Goal: Connect with others: Connect with others

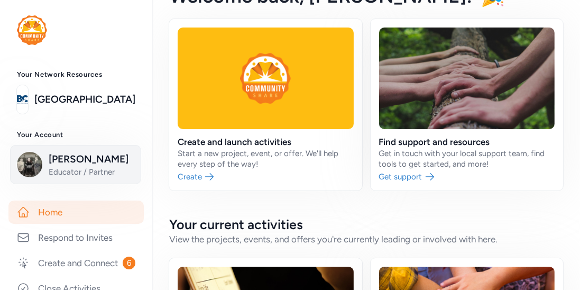
scroll to position [23, 0]
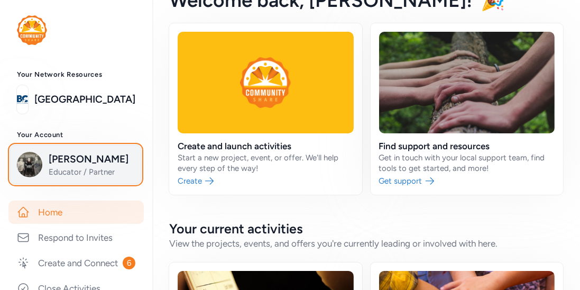
click at [105, 165] on span "[PERSON_NAME]" at bounding box center [92, 159] width 86 height 15
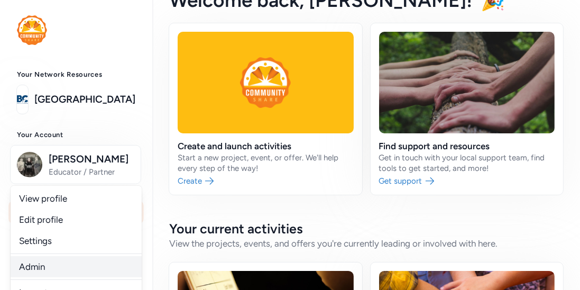
click at [34, 270] on link "Admin" at bounding box center [76, 266] width 131 height 21
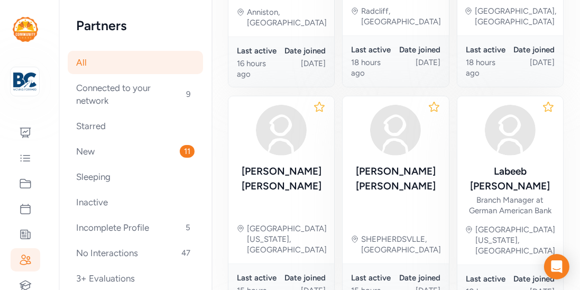
scroll to position [358, 0]
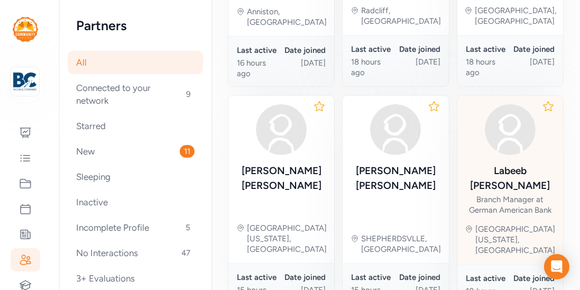
click at [510, 118] on div "[PERSON_NAME] Branch Manager at German American Bank" at bounding box center [510, 159] width 89 height 111
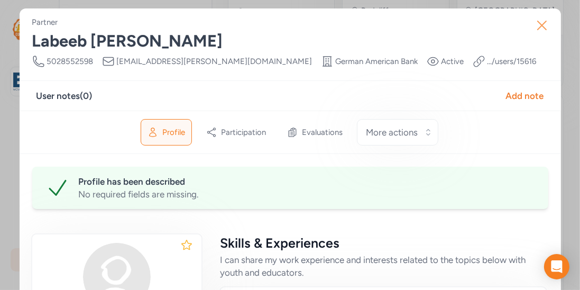
click at [547, 34] on button "Close" at bounding box center [542, 25] width 34 height 34
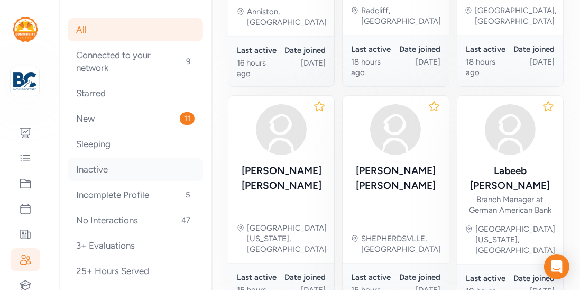
scroll to position [38, 0]
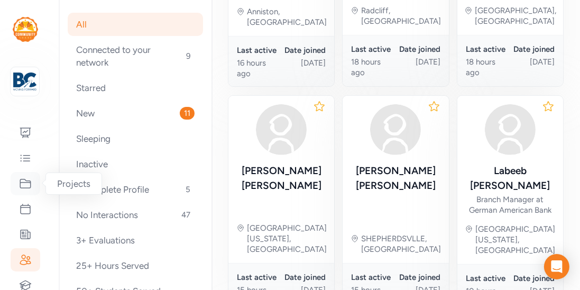
click at [23, 181] on icon at bounding box center [25, 183] width 13 height 13
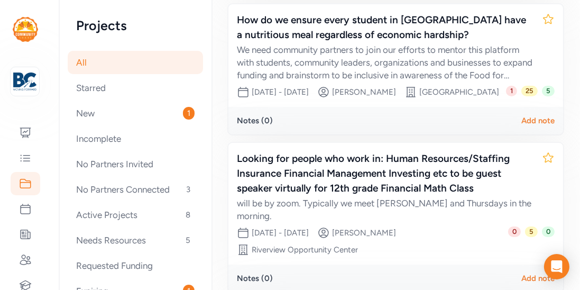
scroll to position [303, 0]
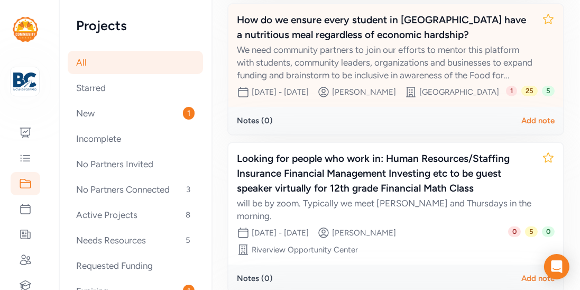
click at [343, 42] on div "How do we ensure every student in [GEOGRAPHIC_DATA] have a nutritious meal rega…" at bounding box center [385, 28] width 297 height 30
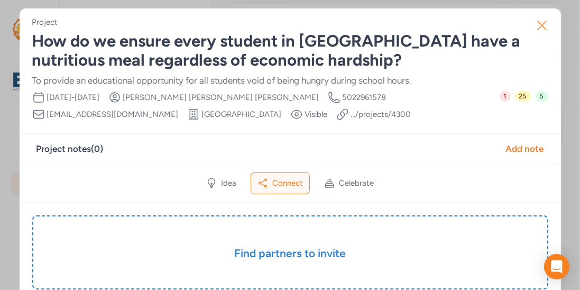
click at [540, 25] on icon "button" at bounding box center [542, 25] width 17 height 17
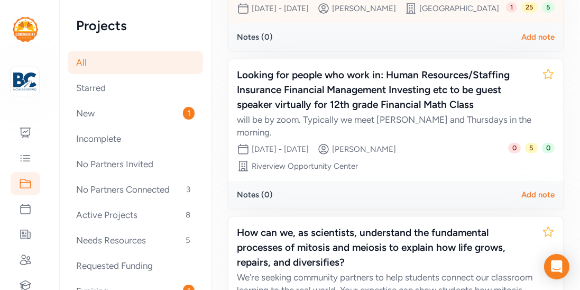
scroll to position [388, 0]
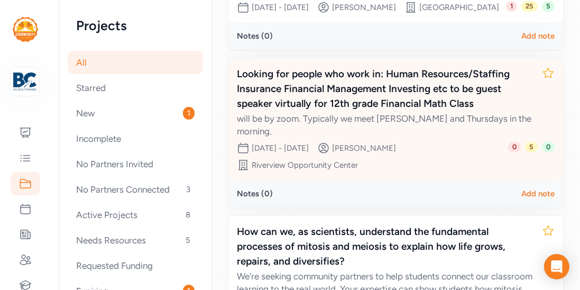
click at [360, 111] on div "Looking for people who work in: Human Resources/Staffing Insurance Financial Ma…" at bounding box center [385, 89] width 297 height 44
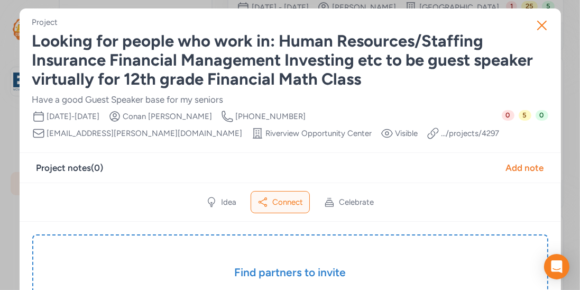
scroll to position [38, 0]
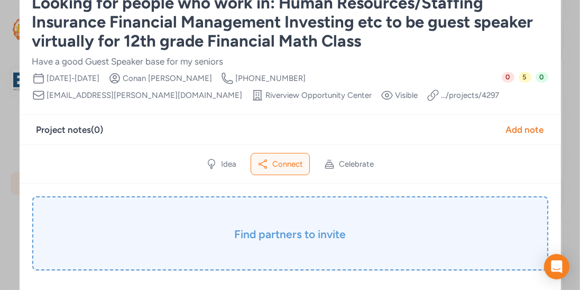
click at [287, 228] on h3 "Find partners to invite" at bounding box center [290, 234] width 463 height 15
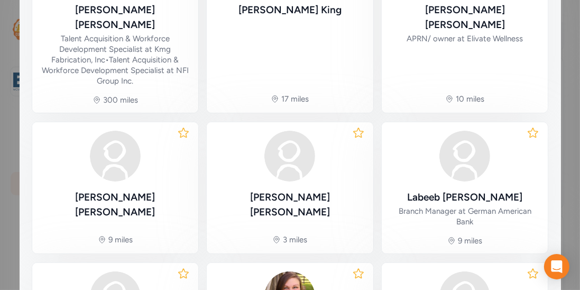
scroll to position [348, 0]
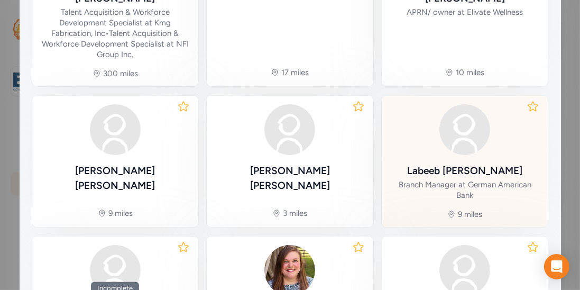
click at [433, 163] on div "[PERSON_NAME]" at bounding box center [464, 170] width 115 height 15
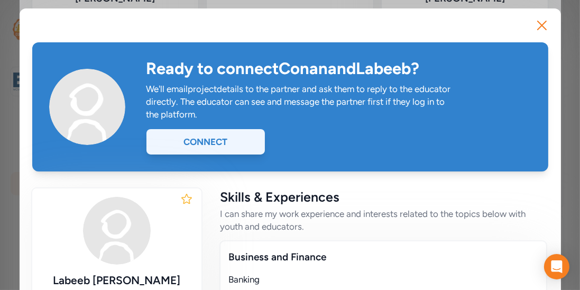
click at [224, 141] on div "Connect" at bounding box center [206, 141] width 118 height 25
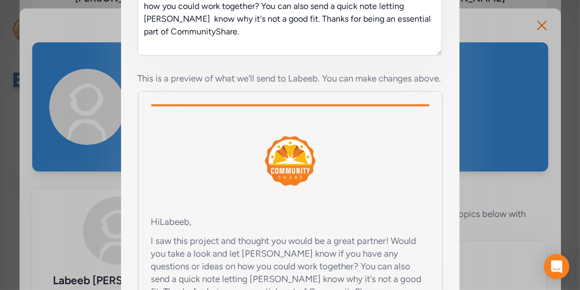
scroll to position [371, 0]
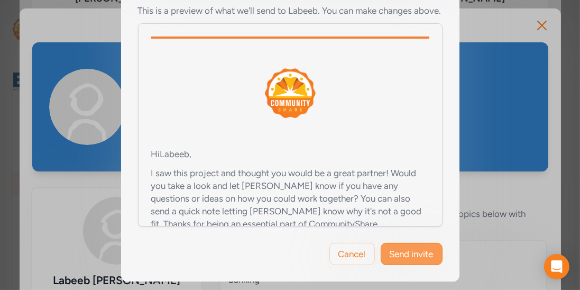
click at [398, 246] on button "Send invite" at bounding box center [412, 254] width 62 height 22
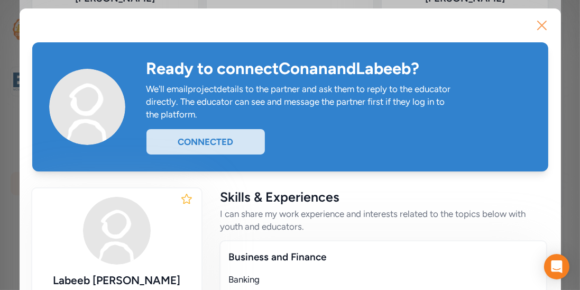
click at [540, 31] on icon "button" at bounding box center [542, 25] width 17 height 17
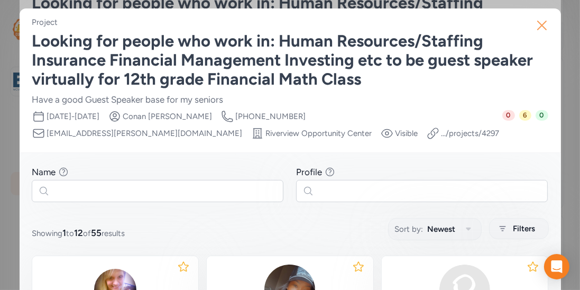
click at [544, 29] on icon "button" at bounding box center [542, 25] width 17 height 17
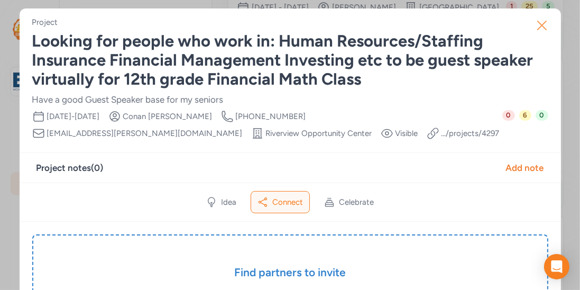
click at [543, 26] on icon "button" at bounding box center [542, 25] width 8 height 8
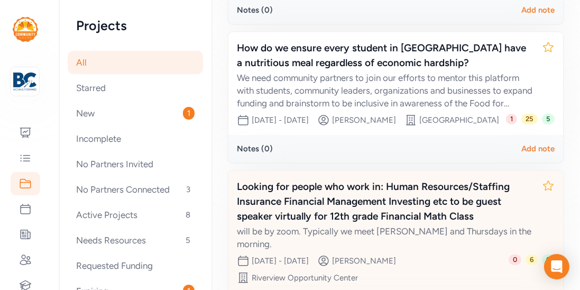
scroll to position [273, 0]
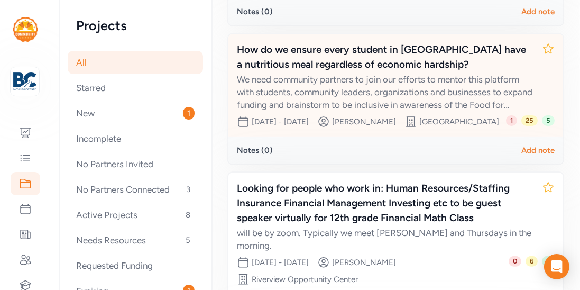
click at [373, 72] on div "How do we ensure every student in [GEOGRAPHIC_DATA] have a nutritious meal rega…" at bounding box center [385, 57] width 297 height 30
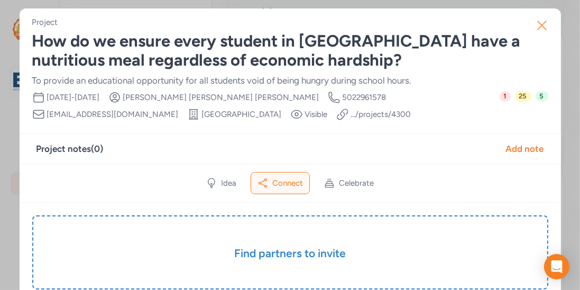
click at [536, 30] on icon "button" at bounding box center [542, 25] width 17 height 17
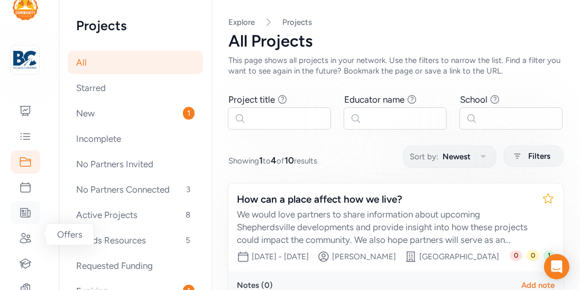
scroll to position [24, 0]
click at [22, 237] on icon at bounding box center [25, 236] width 13 height 13
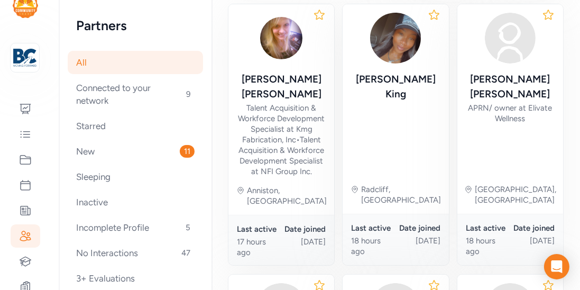
scroll to position [179, 0]
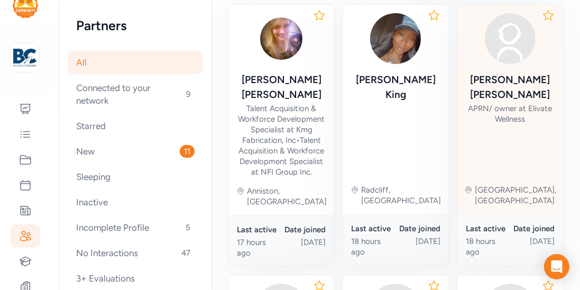
click at [487, 103] on div "APRN/ owner at Elivate Wellness" at bounding box center [510, 113] width 89 height 21
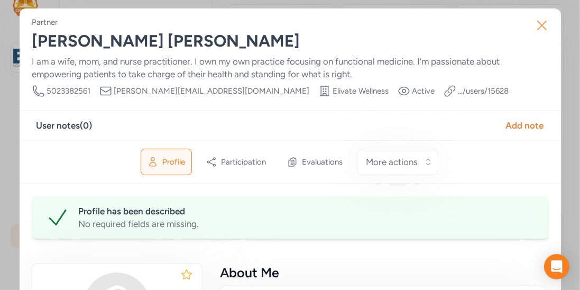
click at [537, 25] on icon "button" at bounding box center [542, 25] width 17 height 17
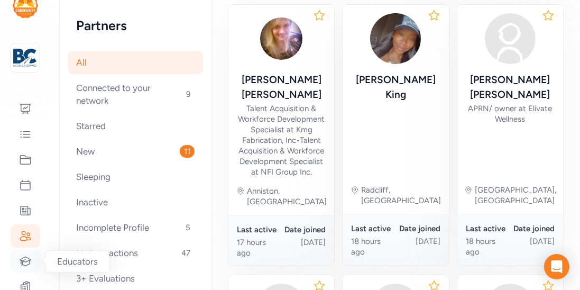
click at [22, 255] on icon at bounding box center [25, 261] width 13 height 13
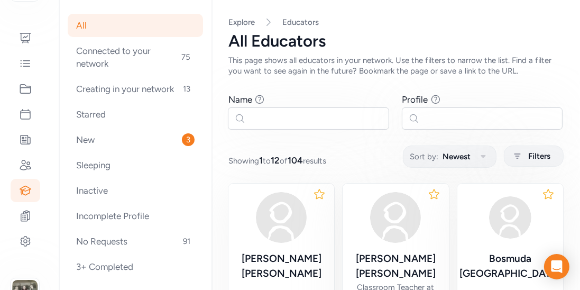
scroll to position [95, 0]
click at [23, 167] on icon at bounding box center [25, 164] width 13 height 13
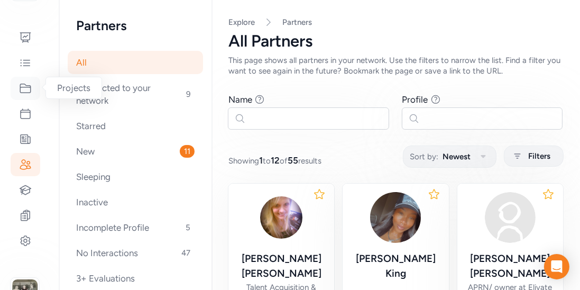
click at [29, 92] on icon at bounding box center [25, 88] width 13 height 13
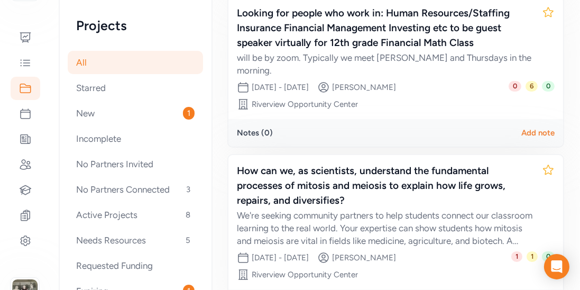
scroll to position [549, 0]
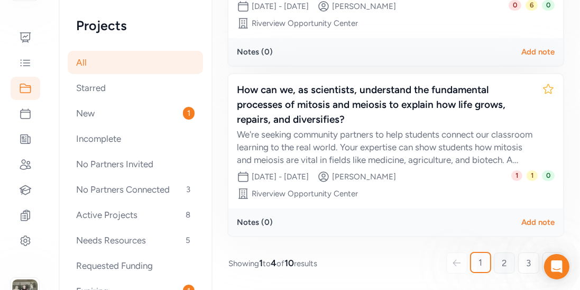
click at [504, 269] on span "2" at bounding box center [504, 263] width 5 height 13
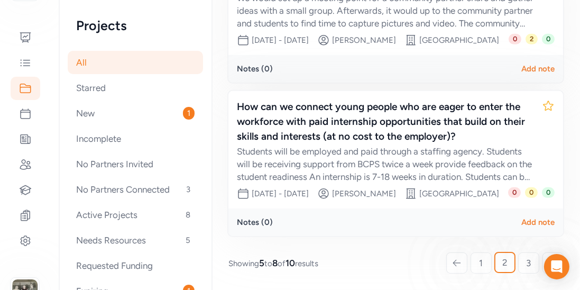
scroll to position [606, 0]
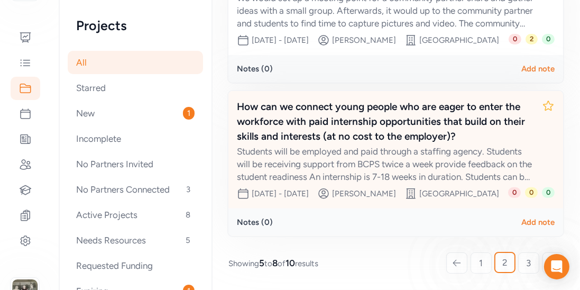
click at [410, 110] on div "How can we connect young people who are eager to enter the workforce with paid …" at bounding box center [385, 121] width 297 height 44
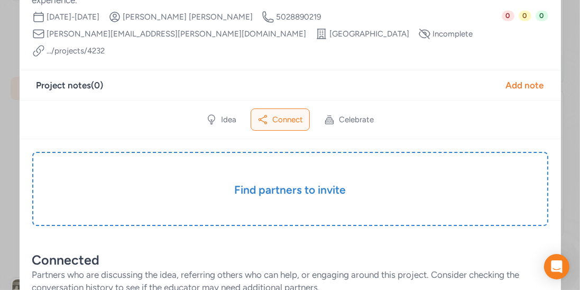
scroll to position [126, 0]
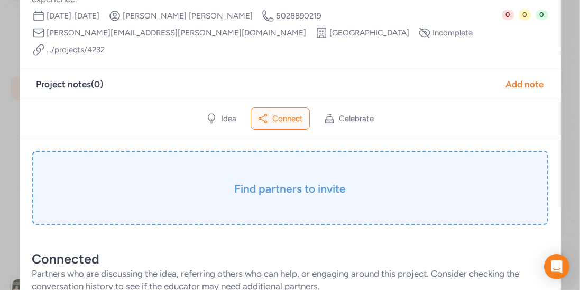
click at [348, 181] on h3 "Find partners to invite" at bounding box center [290, 188] width 463 height 15
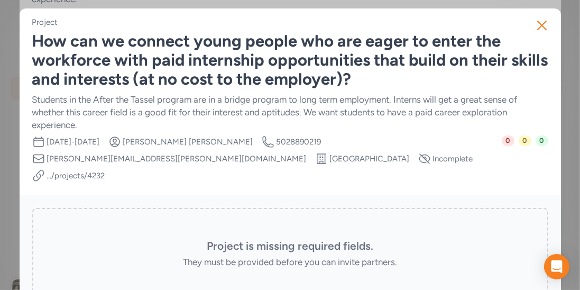
scroll to position [8, 0]
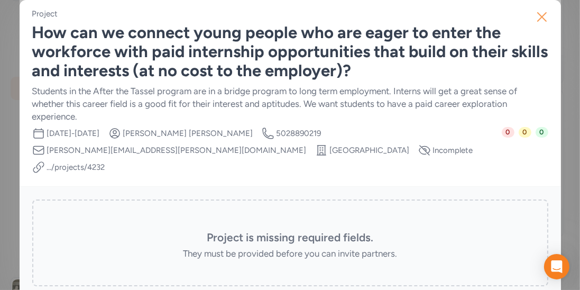
click at [546, 23] on icon "button" at bounding box center [542, 16] width 17 height 17
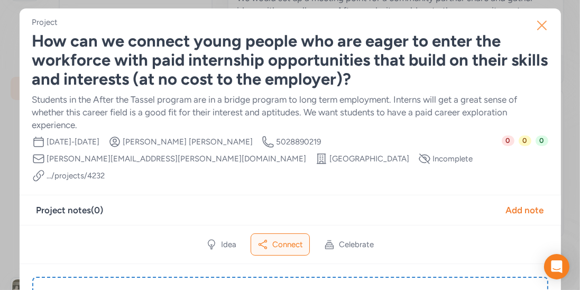
click at [545, 33] on icon "button" at bounding box center [542, 25] width 17 height 17
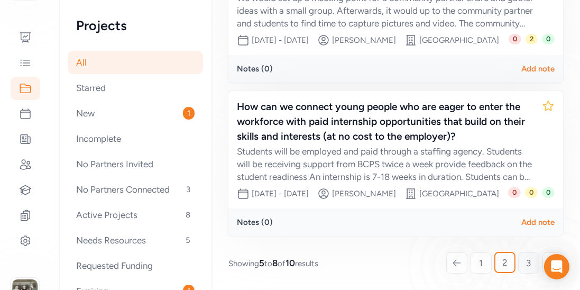
click at [528, 266] on span "3" at bounding box center [529, 263] width 5 height 13
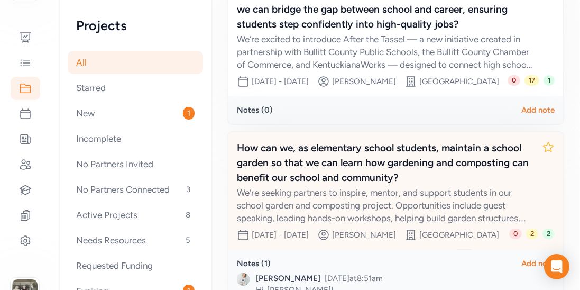
scroll to position [189, 0]
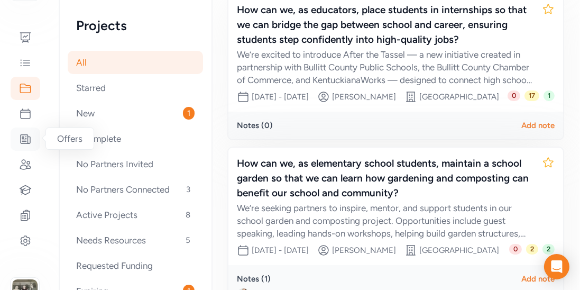
click at [27, 135] on icon at bounding box center [26, 139] width 10 height 9
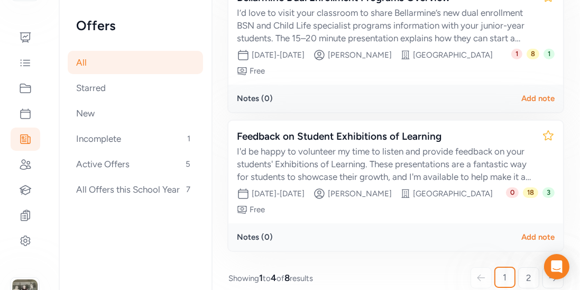
scroll to position [439, 0]
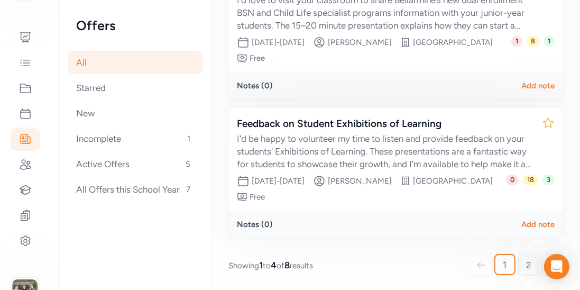
click at [527, 259] on span "2" at bounding box center [528, 265] width 5 height 13
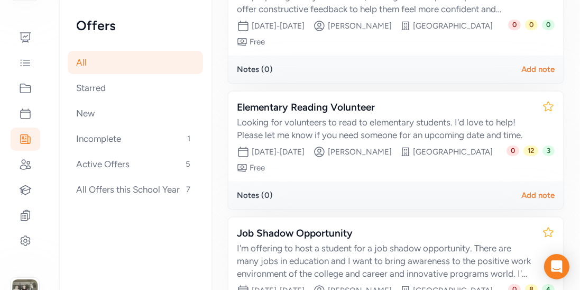
scroll to position [231, 0]
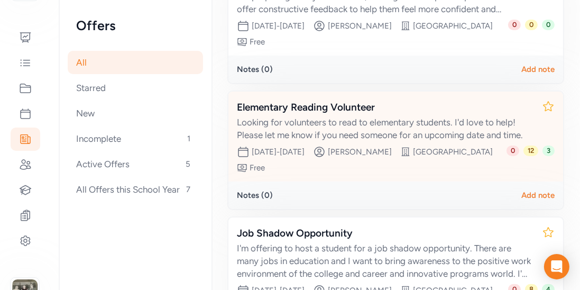
click at [346, 109] on div "Elementary Reading Volunteer" at bounding box center [385, 107] width 297 height 15
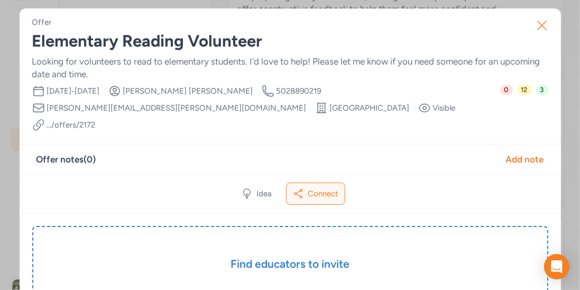
click at [544, 30] on icon "button" at bounding box center [542, 25] width 17 height 17
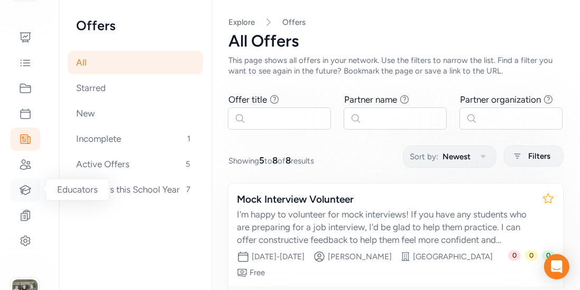
click at [24, 195] on icon at bounding box center [25, 190] width 13 height 13
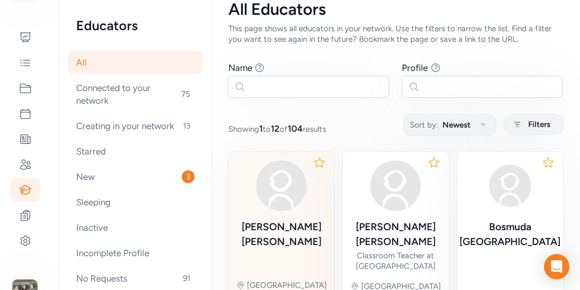
scroll to position [33, 0]
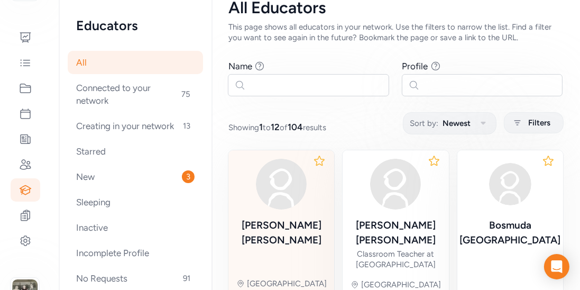
click at [290, 184] on img at bounding box center [281, 184] width 51 height 51
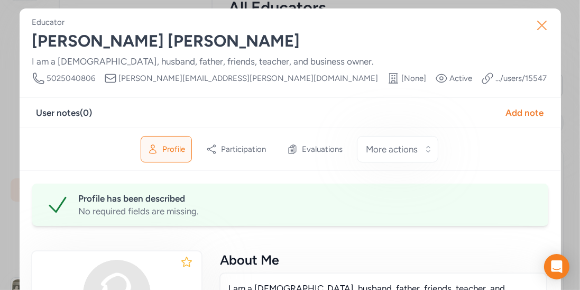
click at [550, 22] on icon "button" at bounding box center [542, 25] width 17 height 17
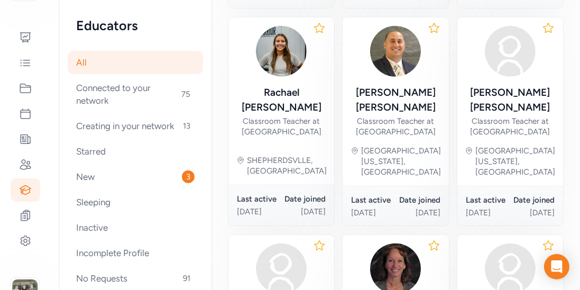
scroll to position [614, 0]
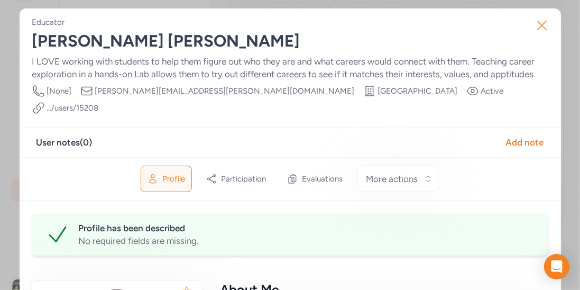
click at [538, 29] on icon "button" at bounding box center [542, 25] width 8 height 8
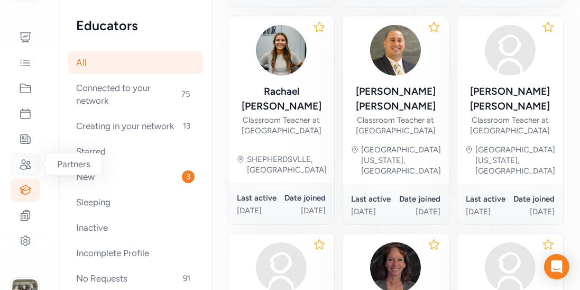
click at [24, 166] on icon at bounding box center [25, 164] width 13 height 13
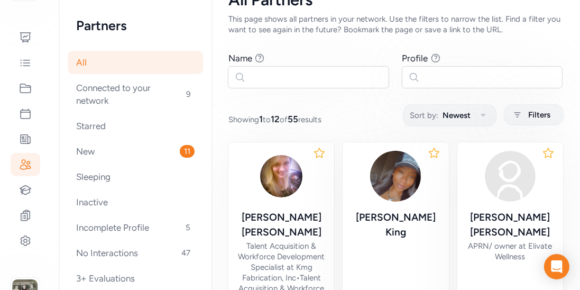
scroll to position [51, 0]
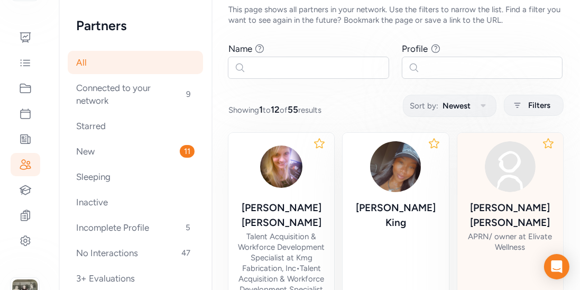
click at [502, 206] on div "[PERSON_NAME]" at bounding box center [510, 215] width 89 height 30
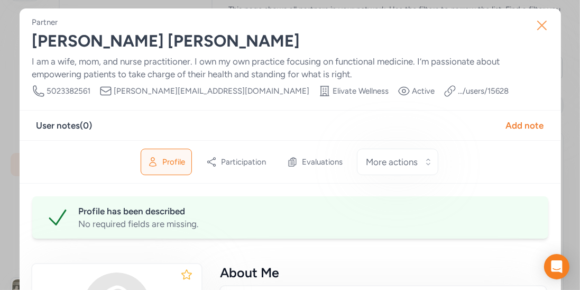
click at [542, 28] on icon "button" at bounding box center [542, 25] width 17 height 17
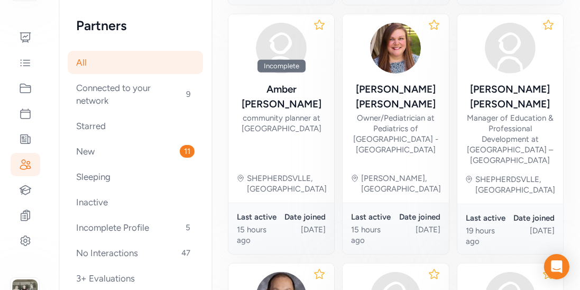
scroll to position [669, 0]
